Goal: Use online tool/utility: Utilize a website feature to perform a specific function

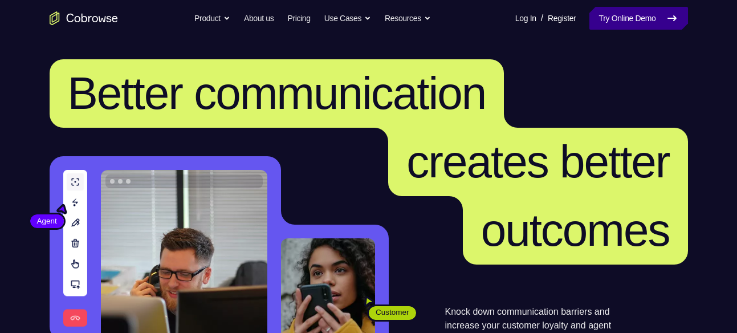
click at [612, 11] on link "Try Online Demo" at bounding box center [638, 18] width 98 height 23
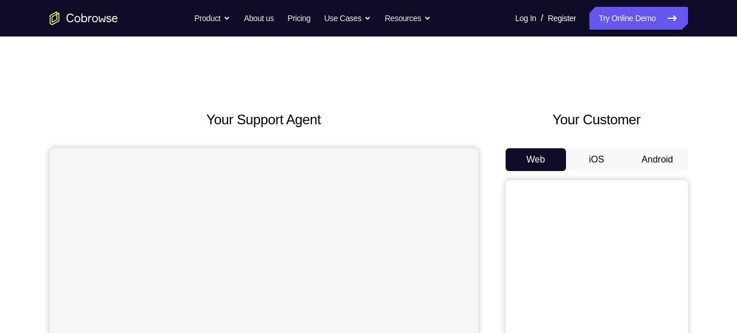
click at [646, 161] on button "Android" at bounding box center [657, 159] width 61 height 23
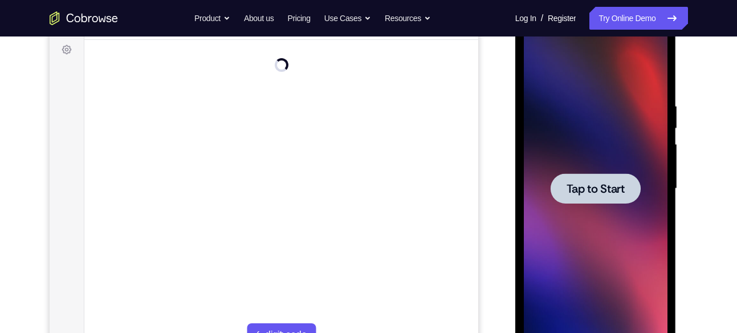
click at [590, 189] on span "Tap to Start" at bounding box center [596, 188] width 58 height 11
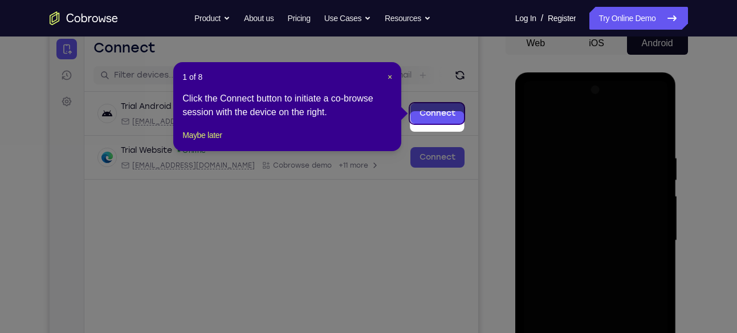
scroll to position [108, 0]
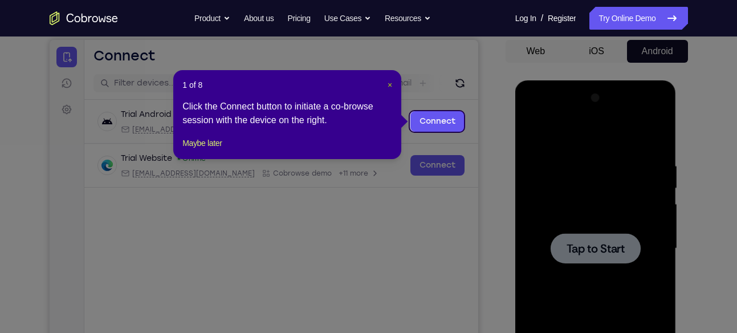
click at [389, 83] on span "×" at bounding box center [390, 84] width 5 height 9
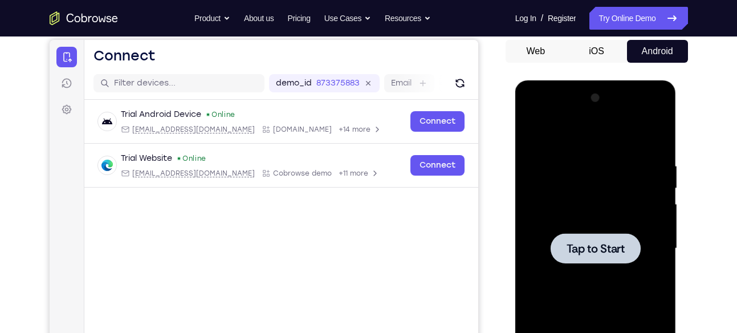
click at [609, 243] on span "Tap to Start" at bounding box center [596, 248] width 58 height 11
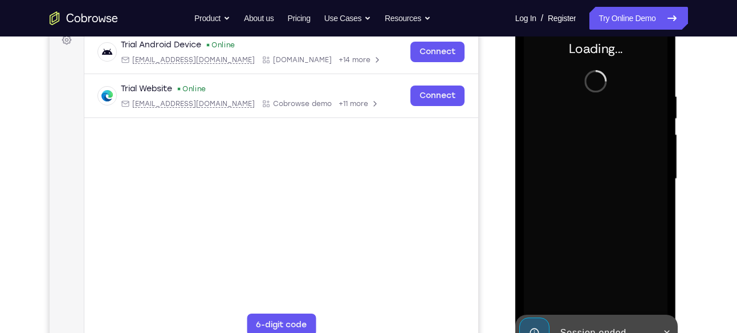
scroll to position [178, 0]
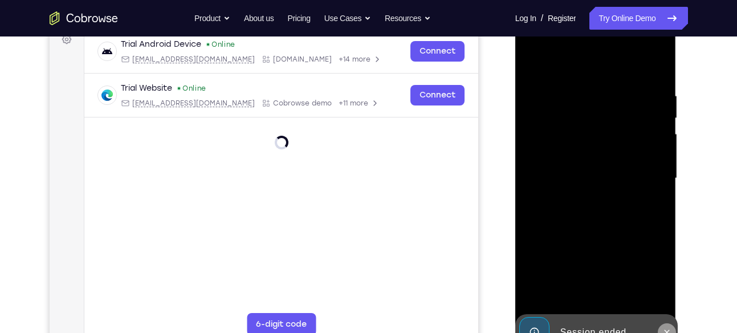
click at [663, 328] on icon at bounding box center [666, 332] width 9 height 9
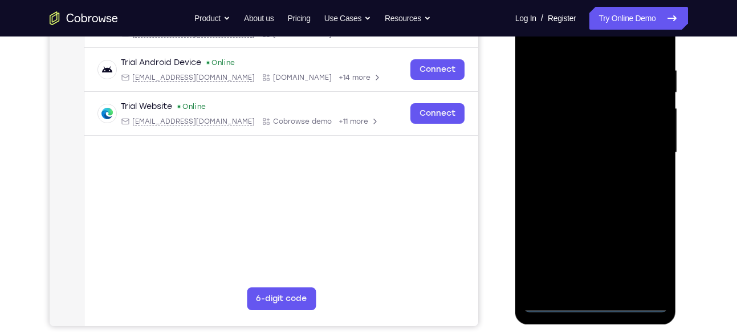
scroll to position [206, 0]
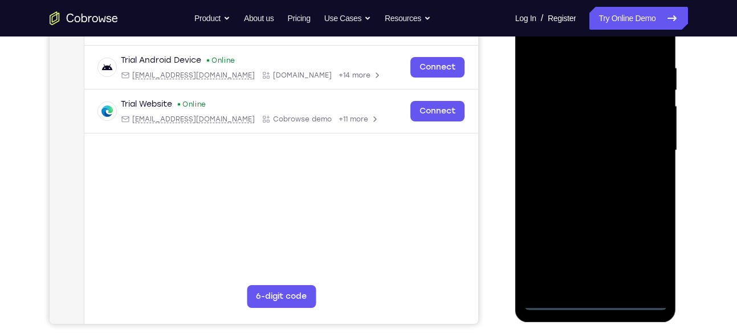
click at [597, 299] on div at bounding box center [596, 150] width 144 height 319
click at [647, 260] on div at bounding box center [596, 150] width 144 height 319
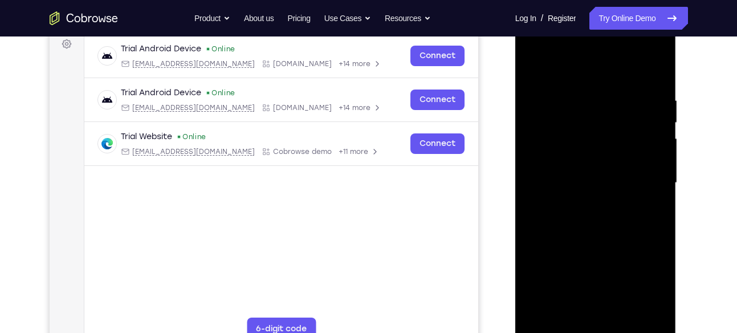
scroll to position [173, 0]
click at [565, 73] on div at bounding box center [596, 183] width 144 height 319
click at [552, 145] on div at bounding box center [596, 183] width 144 height 319
click at [590, 321] on div at bounding box center [596, 183] width 144 height 319
click at [571, 178] on div at bounding box center [596, 183] width 144 height 319
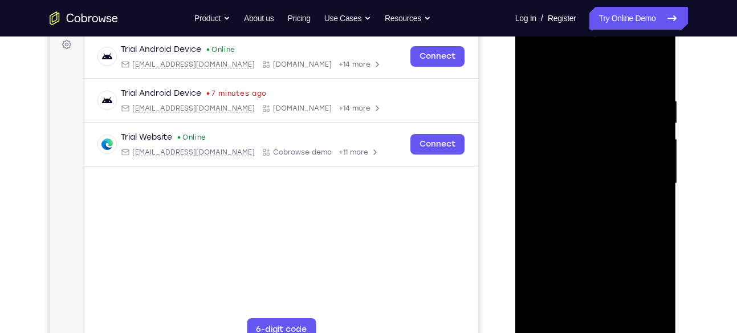
click at [585, 165] on div at bounding box center [596, 183] width 144 height 319
click at [576, 189] on div at bounding box center [596, 183] width 144 height 319
click at [612, 312] on div at bounding box center [596, 183] width 144 height 319
drag, startPoint x: 601, startPoint y: 292, endPoint x: 597, endPoint y: 343, distance: 50.4
click at [597, 332] on div at bounding box center [595, 185] width 161 height 340
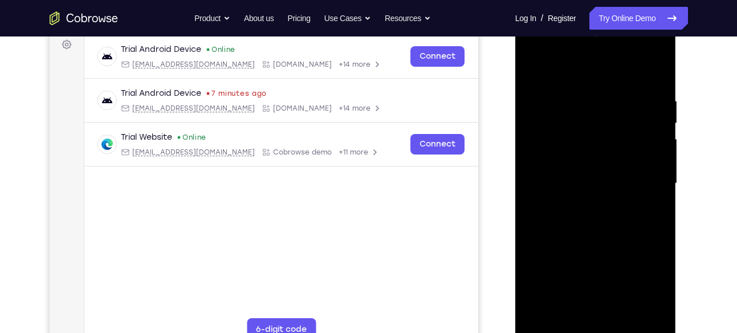
click at [633, 84] on div at bounding box center [596, 183] width 144 height 319
click at [585, 121] on div at bounding box center [596, 183] width 144 height 319
drag, startPoint x: 629, startPoint y: 276, endPoint x: 624, endPoint y: 188, distance: 88.5
click at [624, 188] on div at bounding box center [596, 183] width 144 height 319
drag, startPoint x: 621, startPoint y: 199, endPoint x: 603, endPoint y: 311, distance: 113.1
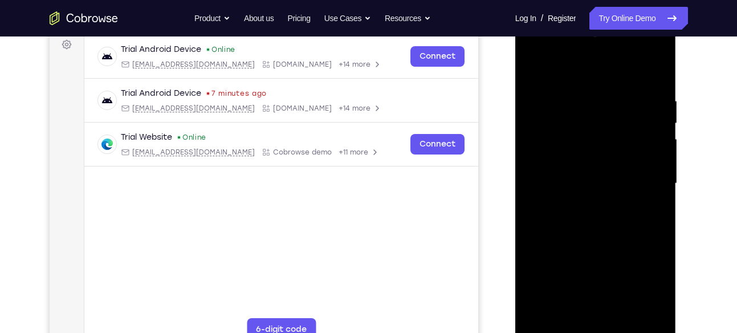
click at [603, 311] on div at bounding box center [596, 183] width 144 height 319
click at [530, 66] on div at bounding box center [596, 183] width 144 height 319
click at [643, 84] on div at bounding box center [596, 183] width 144 height 319
click at [536, 63] on div at bounding box center [596, 183] width 144 height 319
click at [538, 84] on div at bounding box center [596, 183] width 144 height 319
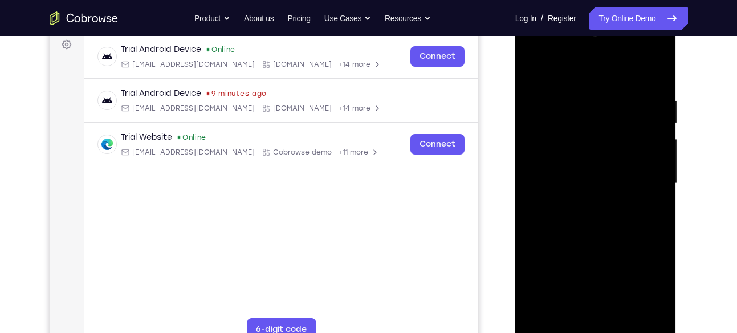
click at [643, 70] on div at bounding box center [596, 183] width 144 height 319
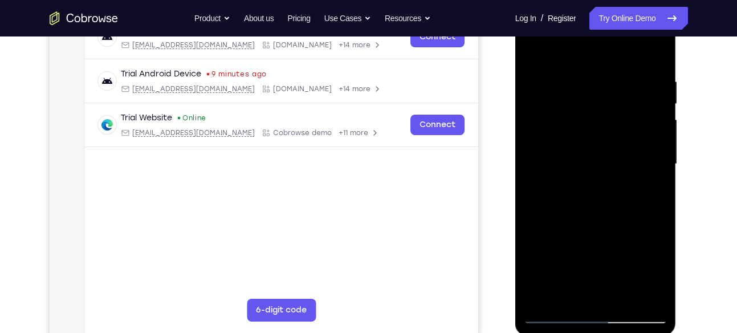
click at [554, 316] on div at bounding box center [596, 164] width 144 height 319
click at [574, 178] on div at bounding box center [596, 164] width 144 height 319
drag, startPoint x: 605, startPoint y: 239, endPoint x: 578, endPoint y: 258, distance: 32.7
click at [578, 258] on div at bounding box center [596, 164] width 144 height 319
click at [532, 51] on div at bounding box center [596, 164] width 144 height 319
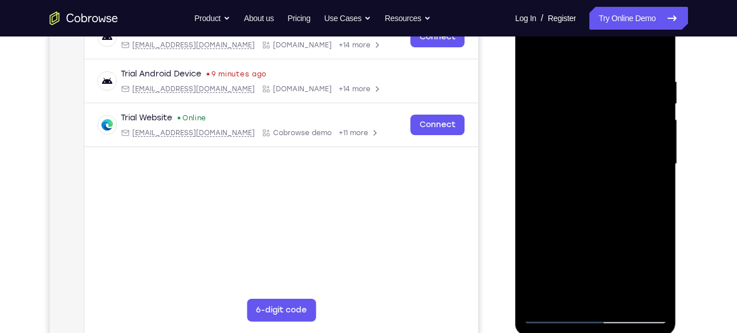
click at [571, 106] on div at bounding box center [596, 164] width 144 height 319
drag, startPoint x: 606, startPoint y: 266, endPoint x: 598, endPoint y: 56, distance: 209.9
click at [598, 56] on div at bounding box center [596, 164] width 144 height 319
click at [532, 47] on div at bounding box center [596, 164] width 144 height 319
click at [572, 275] on div at bounding box center [596, 164] width 144 height 319
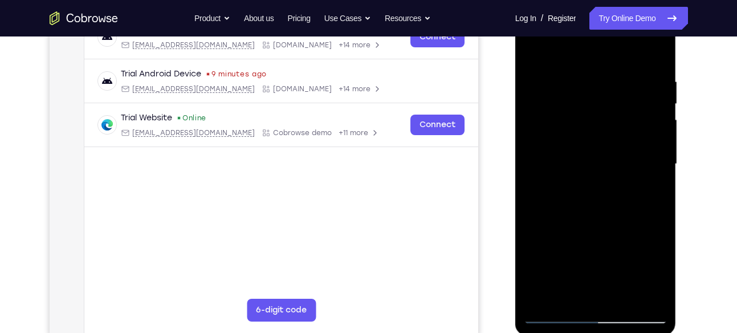
drag, startPoint x: 598, startPoint y: 267, endPoint x: 590, endPoint y: 60, distance: 207.0
click at [590, 60] on div at bounding box center [596, 164] width 144 height 319
drag, startPoint x: 594, startPoint y: 263, endPoint x: 591, endPoint y: 88, distance: 175.0
click at [591, 88] on div at bounding box center [596, 164] width 144 height 319
drag, startPoint x: 593, startPoint y: 206, endPoint x: 586, endPoint y: 70, distance: 137.0
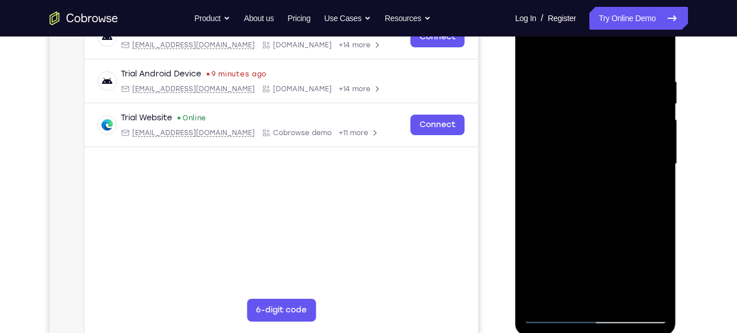
click at [586, 70] on div at bounding box center [596, 164] width 144 height 319
click at [531, 44] on div at bounding box center [596, 164] width 144 height 319
click at [580, 48] on div at bounding box center [596, 164] width 144 height 319
click at [646, 45] on div at bounding box center [596, 164] width 144 height 319
click at [655, 80] on div at bounding box center [596, 164] width 144 height 319
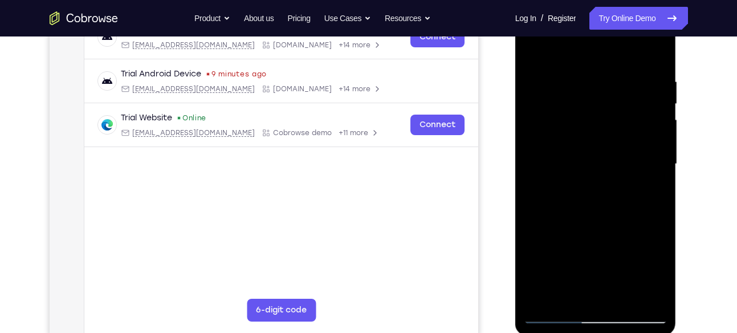
click at [580, 284] on div at bounding box center [596, 164] width 144 height 319
click at [602, 49] on div at bounding box center [596, 164] width 144 height 319
click at [571, 75] on div at bounding box center [596, 164] width 144 height 319
drag, startPoint x: 614, startPoint y: 237, endPoint x: 624, endPoint y: 62, distance: 175.2
click at [624, 62] on div at bounding box center [596, 164] width 144 height 319
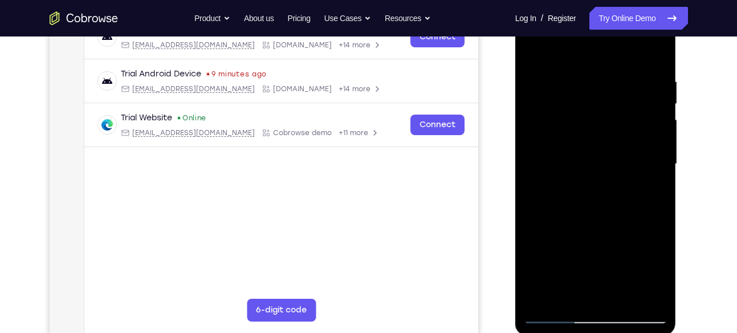
drag, startPoint x: 607, startPoint y: 259, endPoint x: 1126, endPoint y: 17, distance: 573.2
click at [611, 21] on div at bounding box center [596, 164] width 144 height 319
drag, startPoint x: 605, startPoint y: 84, endPoint x: 607, endPoint y: 279, distance: 195.5
click at [607, 279] on div at bounding box center [596, 164] width 144 height 319
drag, startPoint x: 591, startPoint y: 117, endPoint x: 618, endPoint y: 295, distance: 179.9
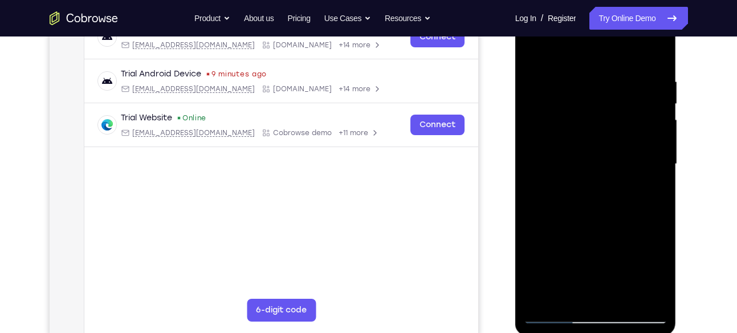
click at [618, 295] on div at bounding box center [596, 164] width 144 height 319
click at [580, 211] on div at bounding box center [596, 164] width 144 height 319
click at [532, 177] on div at bounding box center [596, 164] width 144 height 319
click at [535, 83] on div at bounding box center [596, 164] width 144 height 319
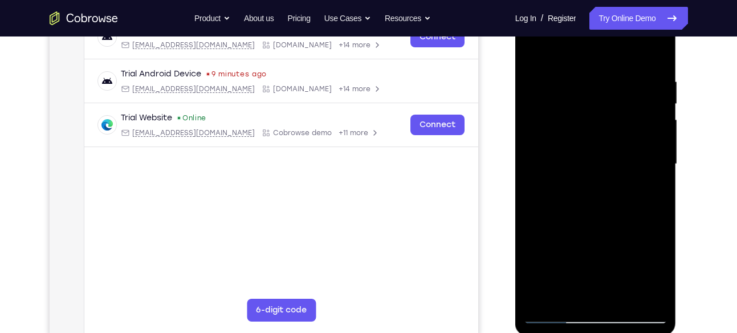
drag, startPoint x: 588, startPoint y: 214, endPoint x: 1097, endPoint y: 22, distance: 544.5
click at [582, 26] on div at bounding box center [596, 164] width 144 height 319
drag, startPoint x: 533, startPoint y: 88, endPoint x: 573, endPoint y: 298, distance: 213.6
click at [573, 298] on div at bounding box center [596, 164] width 144 height 319
drag, startPoint x: 564, startPoint y: 99, endPoint x: 588, endPoint y: 235, distance: 137.6
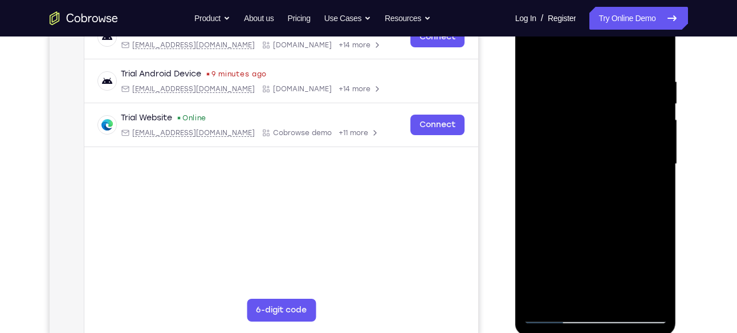
click at [588, 235] on div at bounding box center [596, 164] width 144 height 319
click at [555, 316] on div at bounding box center [596, 164] width 144 height 319
click at [658, 298] on div at bounding box center [596, 164] width 144 height 319
click at [553, 312] on div at bounding box center [596, 164] width 144 height 319
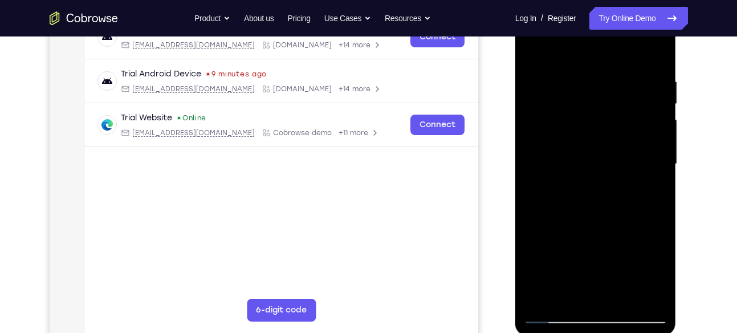
click at [553, 312] on div at bounding box center [596, 164] width 144 height 319
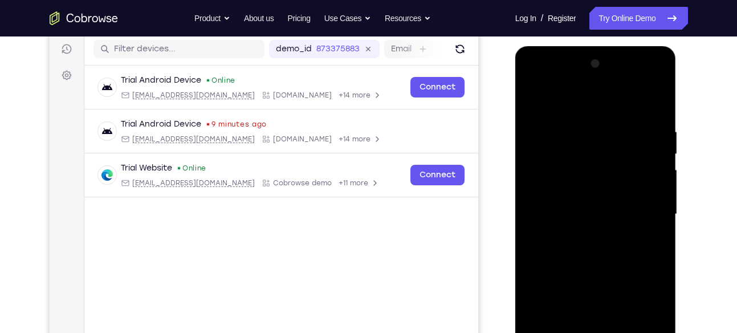
scroll to position [141, 0]
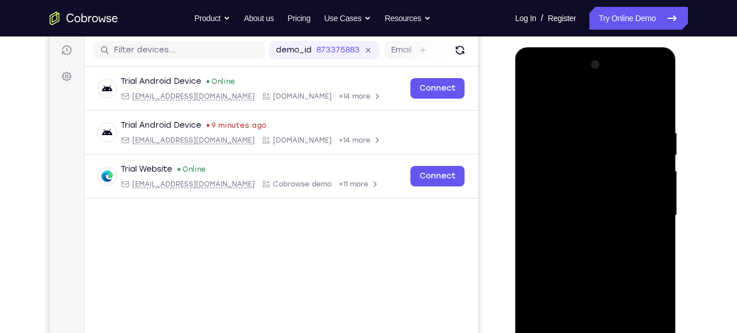
click at [642, 82] on div at bounding box center [596, 215] width 144 height 319
click at [533, 79] on div at bounding box center [596, 215] width 144 height 319
click at [649, 210] on div at bounding box center [596, 215] width 144 height 319
click at [582, 235] on div at bounding box center [596, 215] width 144 height 319
click at [576, 202] on div at bounding box center [596, 215] width 144 height 319
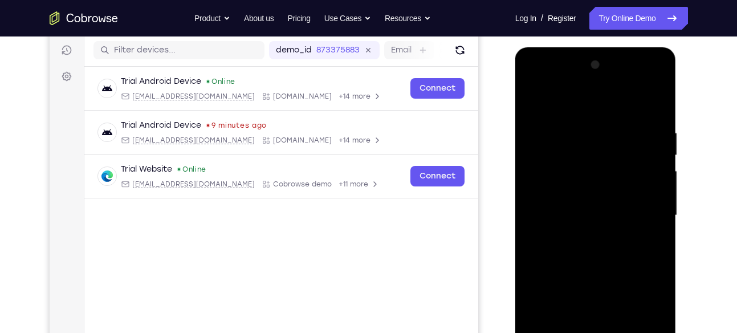
click at [556, 190] on div at bounding box center [596, 215] width 144 height 319
click at [561, 215] on div at bounding box center [596, 215] width 144 height 319
click at [588, 248] on div at bounding box center [596, 215] width 144 height 319
click at [594, 247] on div at bounding box center [596, 215] width 144 height 319
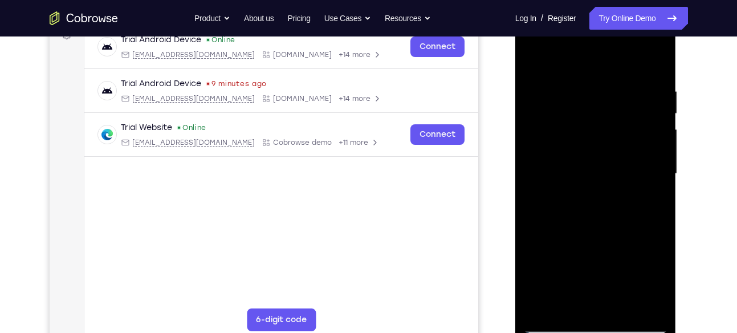
scroll to position [185, 0]
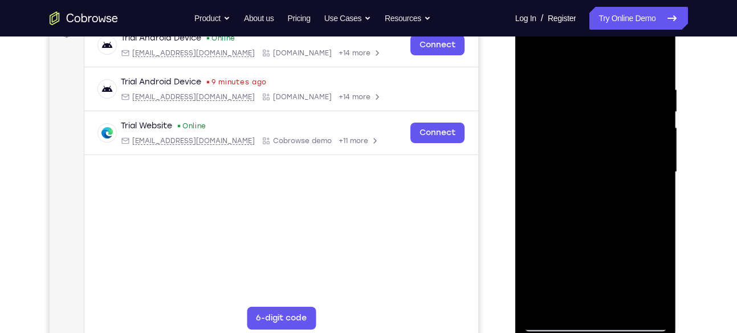
click at [598, 217] on div at bounding box center [596, 172] width 144 height 319
click at [568, 305] on div at bounding box center [596, 172] width 144 height 319
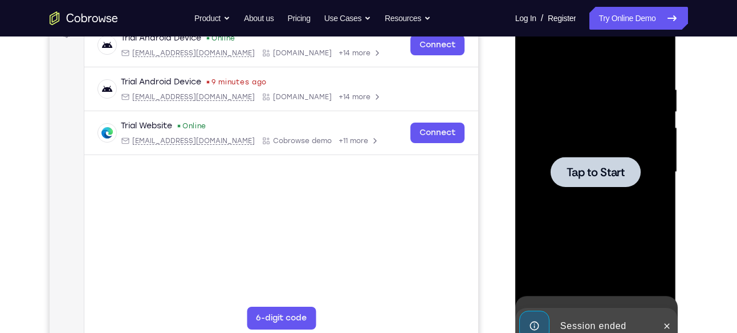
click at [552, 4] on div "Tap to Start" at bounding box center [595, 4] width 161 height 0
